Goal: Task Accomplishment & Management: Manage account settings

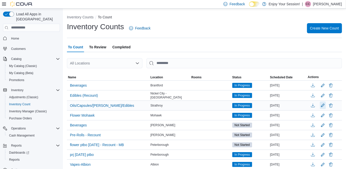
click at [326, 105] on button "Edit count details" at bounding box center [323, 105] width 6 height 8
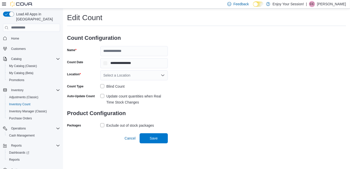
type input "**********"
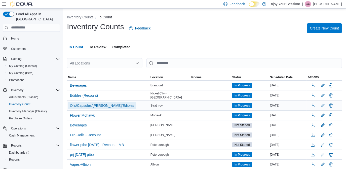
click at [98, 104] on span "Oils/Capsules/[PERSON_NAME]/Edibles" at bounding box center [102, 105] width 64 height 5
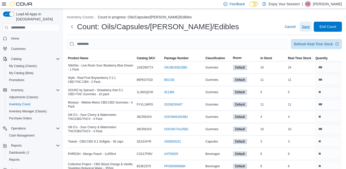
click at [309, 26] on span "Save" at bounding box center [306, 26] width 8 height 5
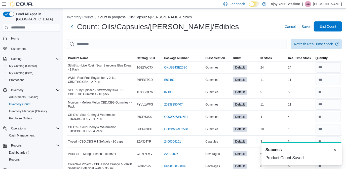
click at [331, 26] on span "End Count" at bounding box center [328, 26] width 17 height 5
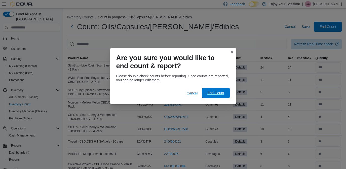
click at [217, 95] on span "End Count" at bounding box center [215, 92] width 17 height 5
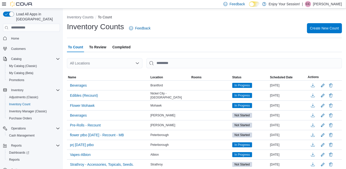
click at [311, 4] on div "CC" at bounding box center [308, 4] width 6 height 6
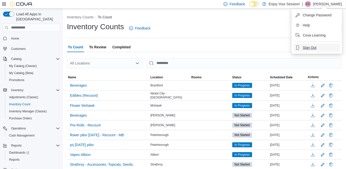
click at [307, 51] on button "Sign Out" at bounding box center [317, 48] width 46 height 8
